Goal: Information Seeking & Learning: Learn about a topic

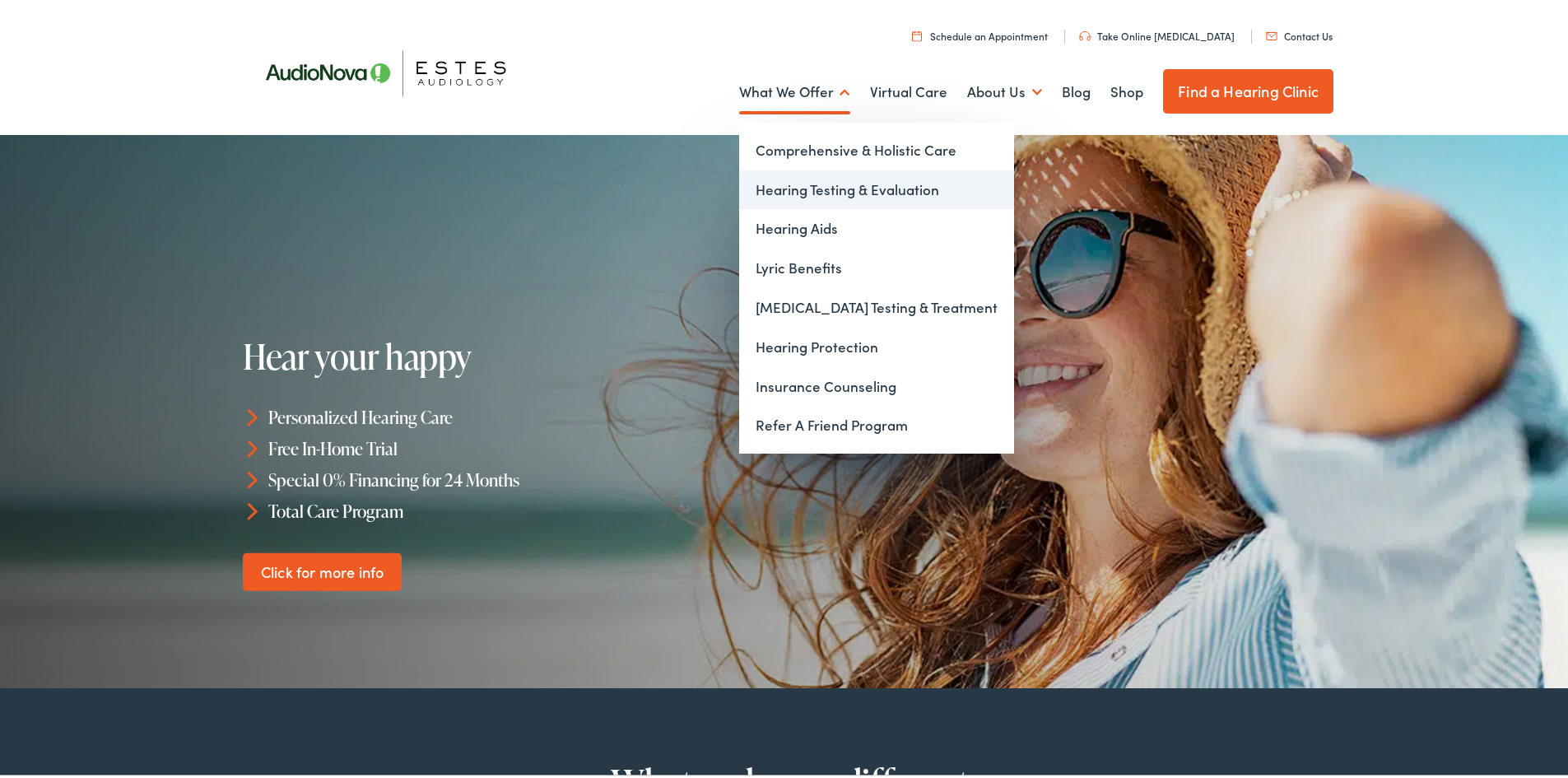
click at [817, 194] on link "Hearing Testing & Evaluation" at bounding box center [876, 186] width 275 height 39
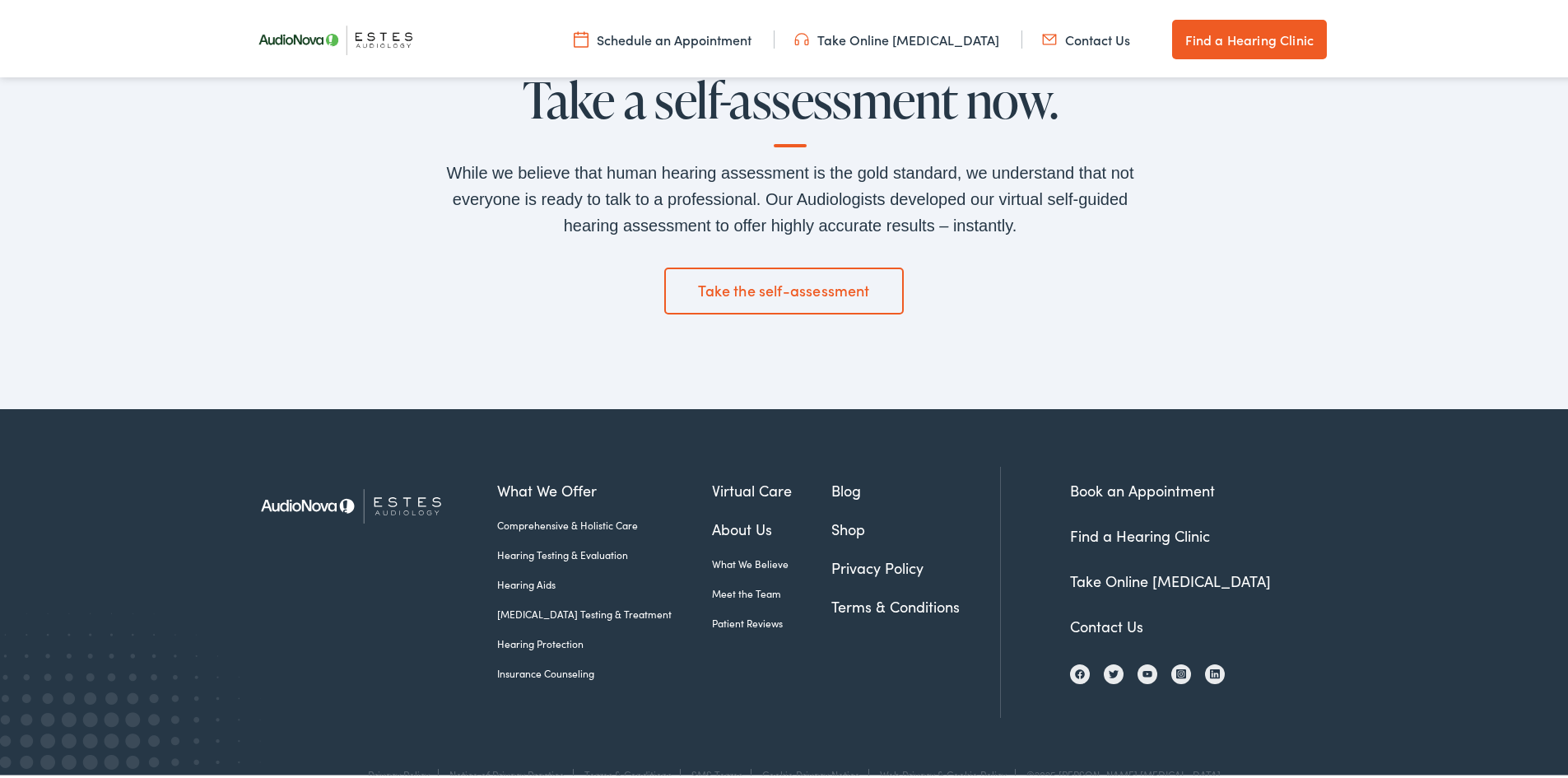
scroll to position [3491, 0]
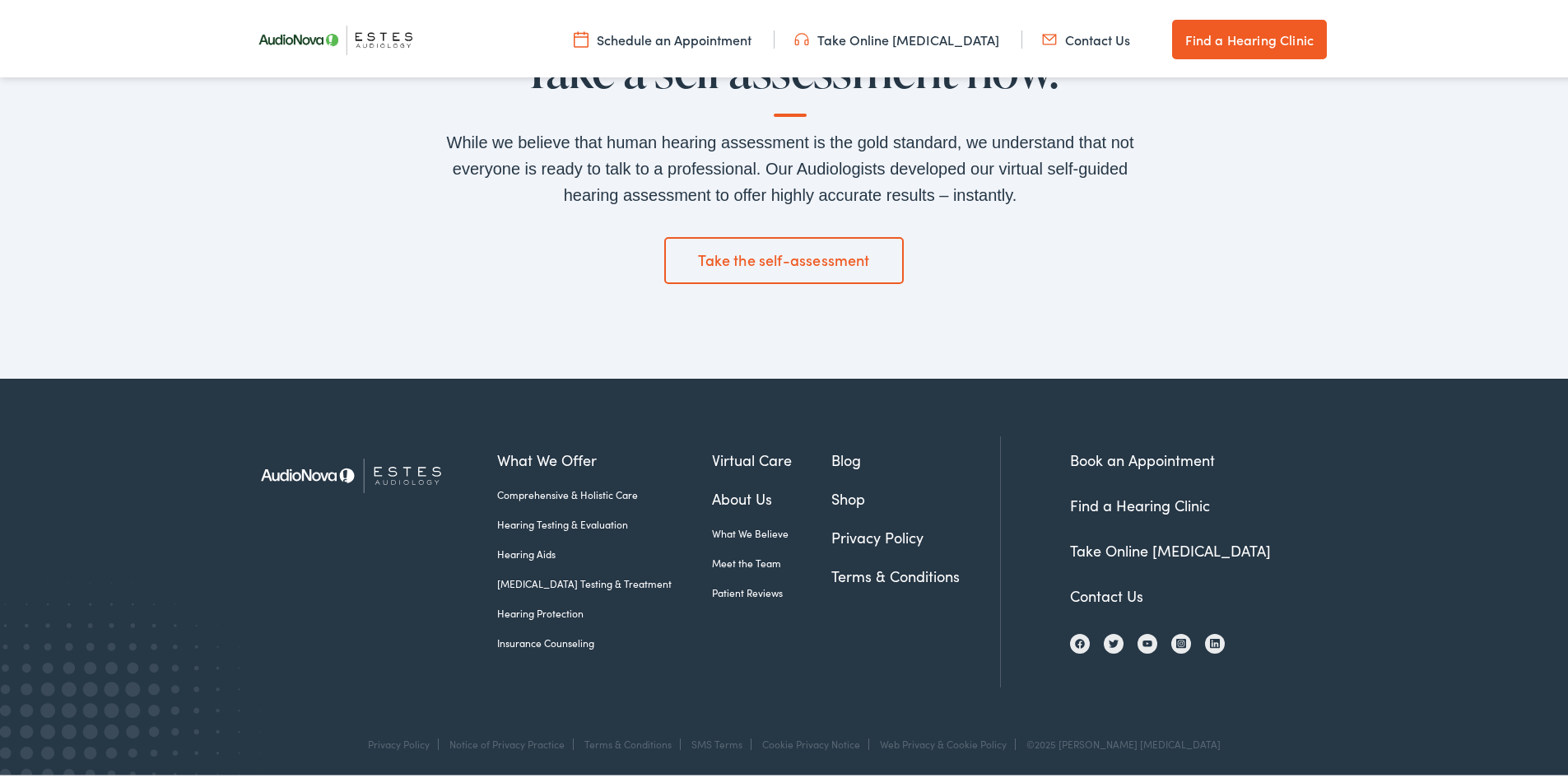
click at [533, 639] on link "Insurance Counseling" at bounding box center [603, 639] width 214 height 15
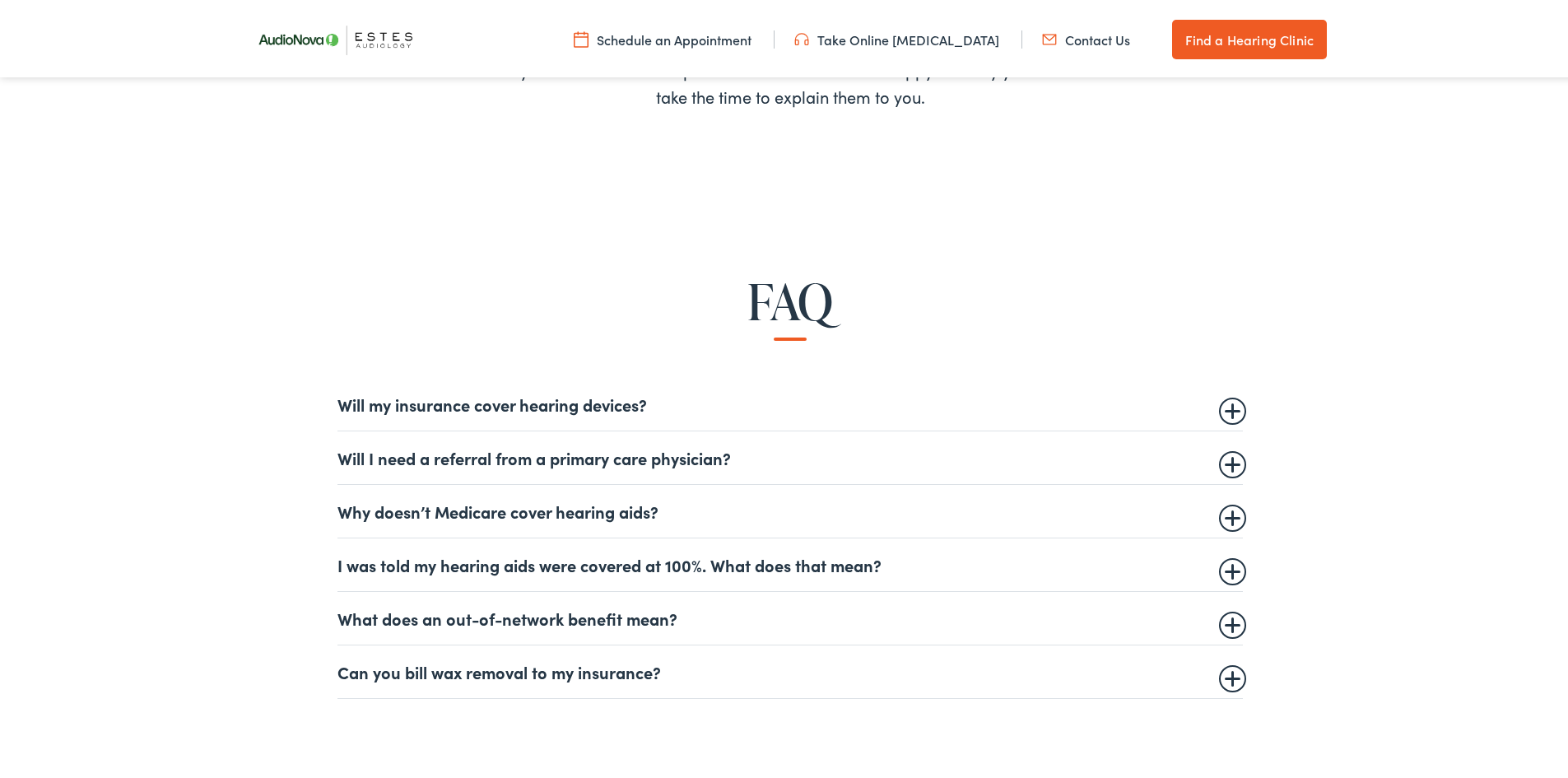
scroll to position [1006, 0]
click at [759, 454] on summary "Will I need a referral from a primary care physician?" at bounding box center [790, 453] width 906 height 20
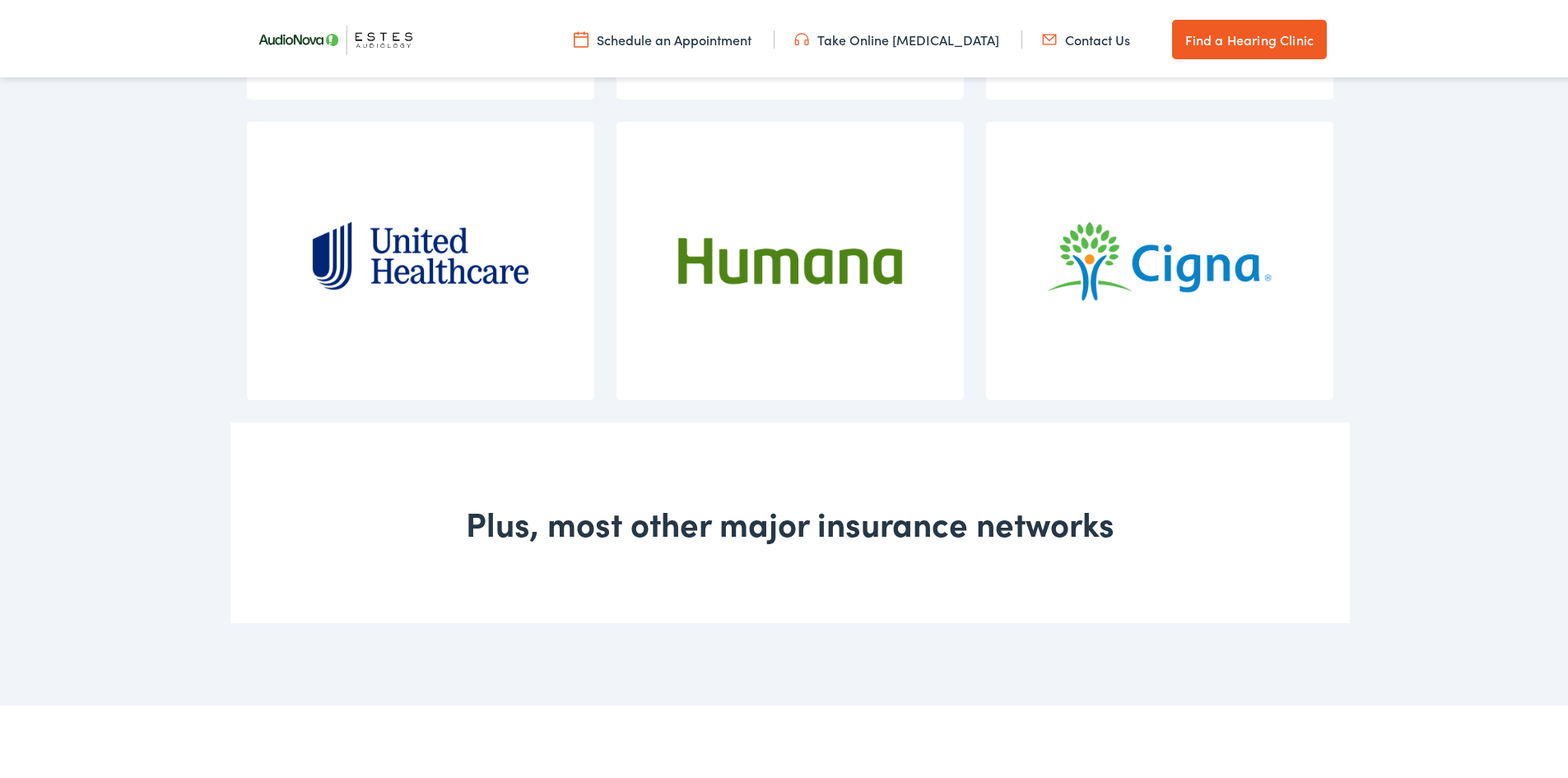
scroll to position [2525, 0]
